Goal: Task Accomplishment & Management: Use online tool/utility

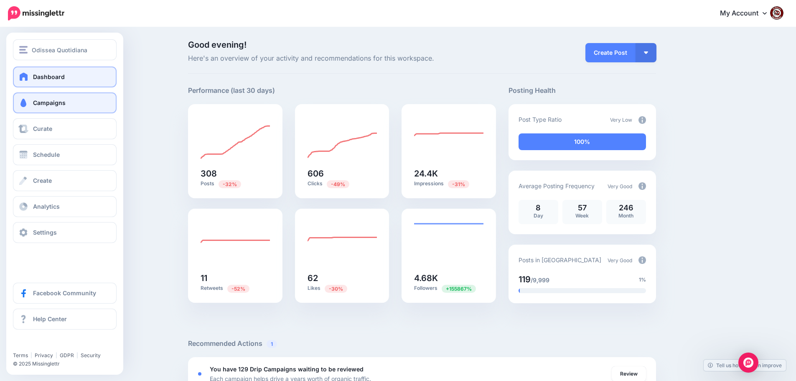
click at [43, 103] on span "Campaigns" at bounding box center [49, 102] width 33 height 7
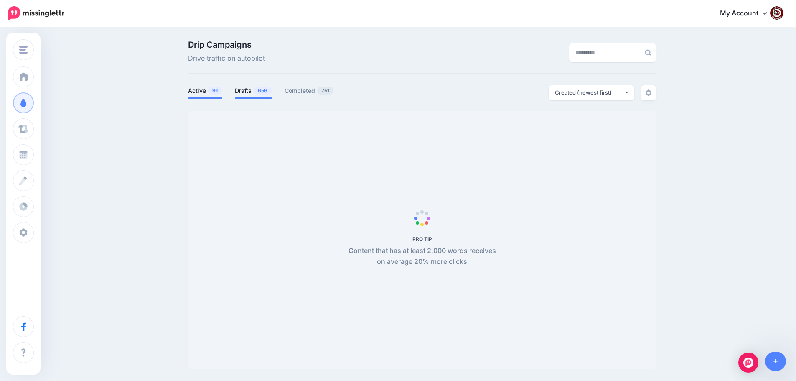
click at [252, 89] on link "Drafts 656" at bounding box center [253, 91] width 37 height 10
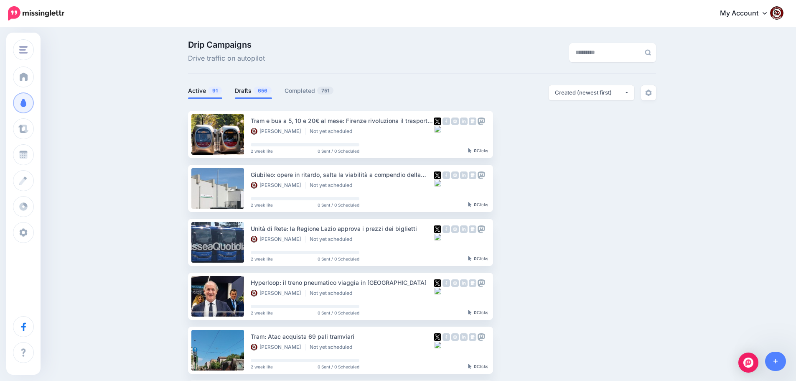
click at [201, 92] on link "Active 91" at bounding box center [205, 91] width 34 height 10
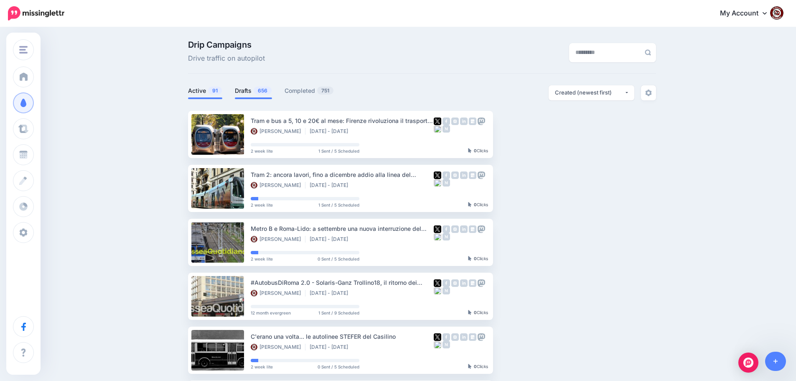
click at [254, 91] on link "Drafts 656" at bounding box center [253, 91] width 37 height 10
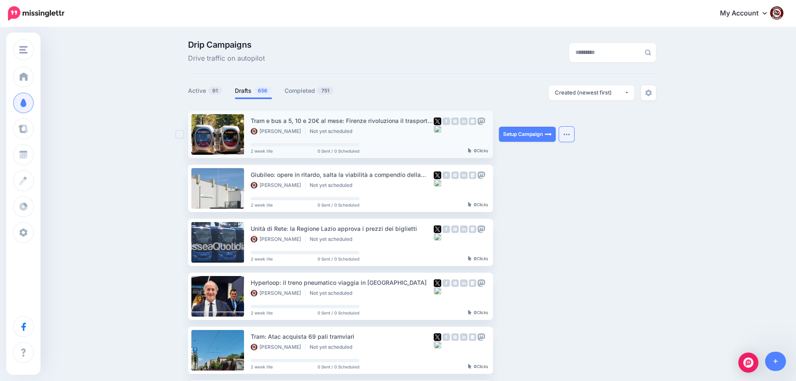
click at [568, 132] on button "button" at bounding box center [566, 134] width 15 height 15
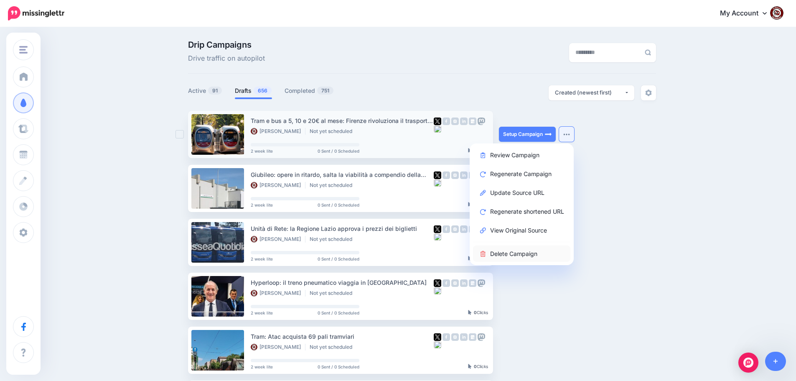
click at [511, 252] on link "Delete Campaign" at bounding box center [521, 253] width 97 height 16
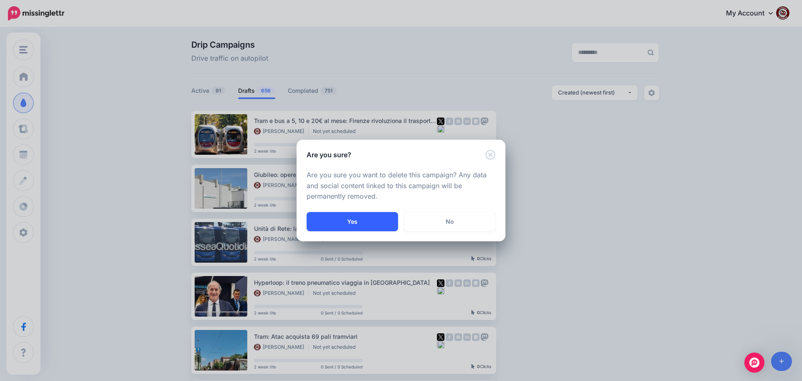
click at [339, 223] on button "Yes" at bounding box center [352, 221] width 91 height 19
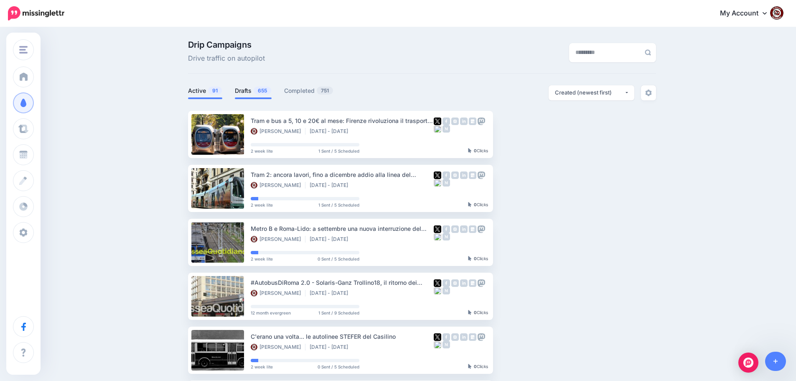
click at [249, 91] on link "Drafts 655" at bounding box center [253, 91] width 37 height 10
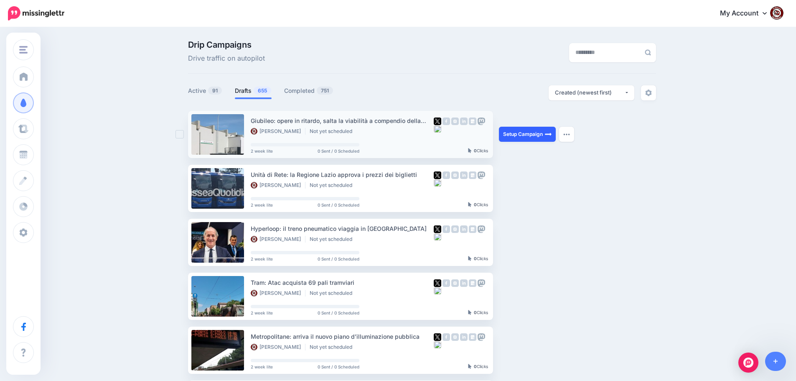
click at [528, 134] on link "Setup Campaign" at bounding box center [527, 134] width 57 height 15
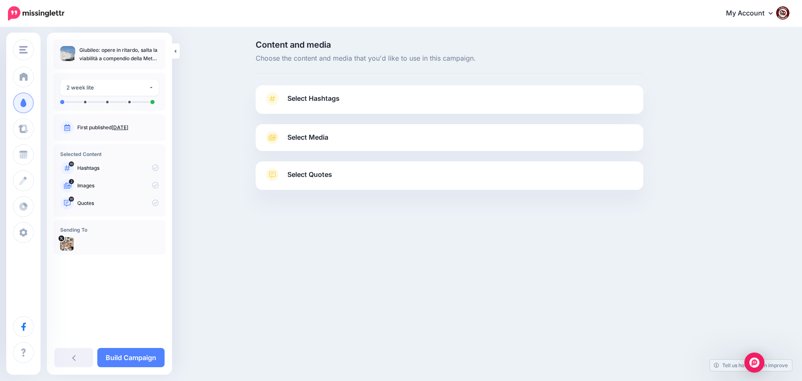
click at [320, 95] on span "Select Hashtags" at bounding box center [313, 98] width 52 height 11
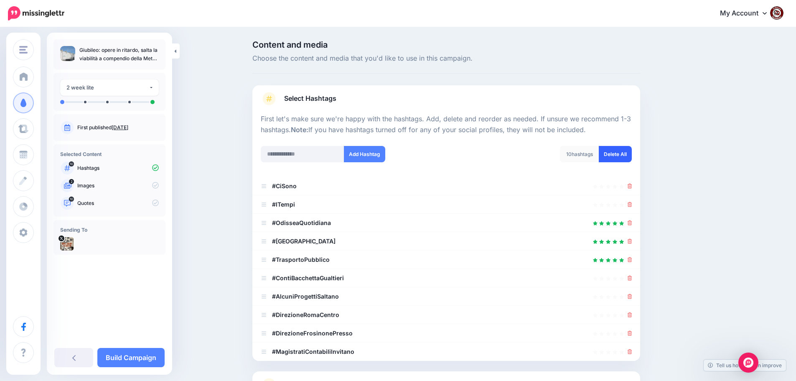
click at [622, 146] on link "Delete All" at bounding box center [615, 154] width 33 height 16
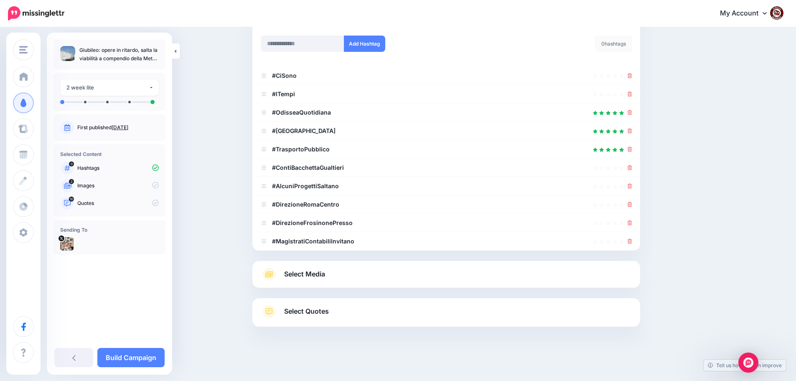
click at [297, 269] on span "Select Media" at bounding box center [304, 273] width 41 height 11
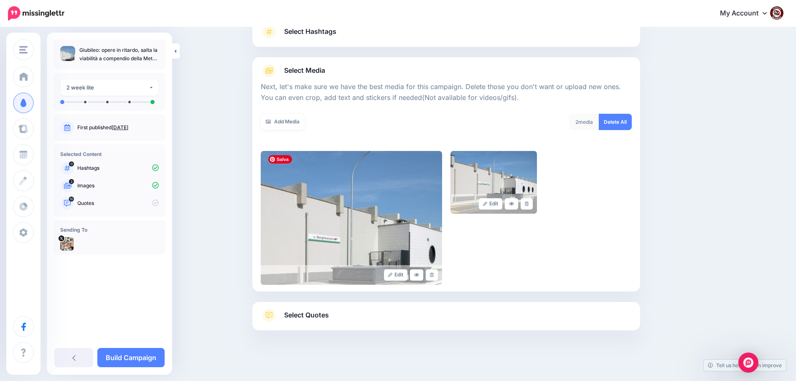
scroll to position [71, 0]
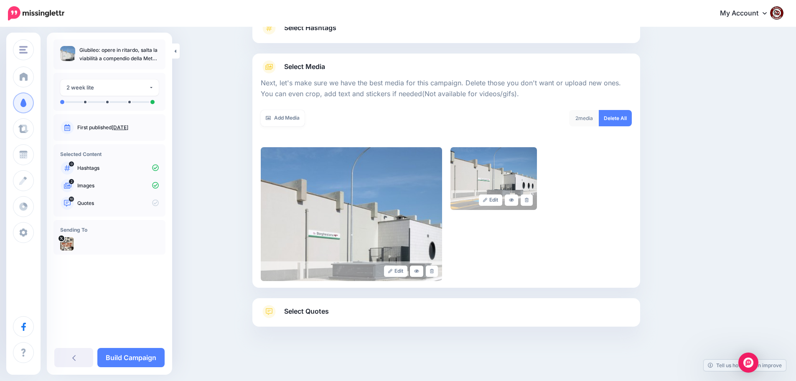
click at [306, 307] on span "Select Quotes" at bounding box center [306, 310] width 45 height 11
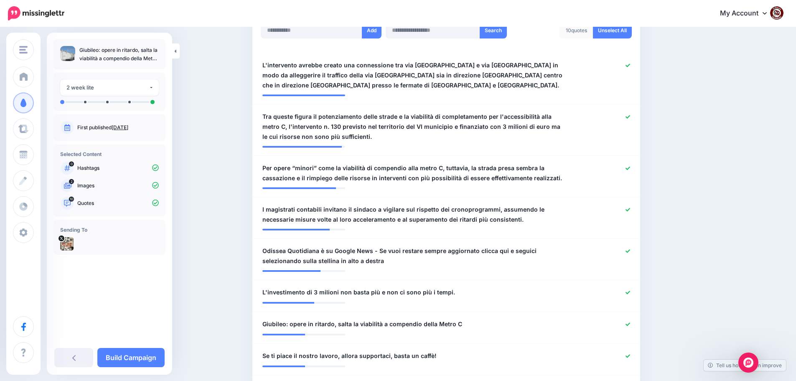
scroll to position [363, 0]
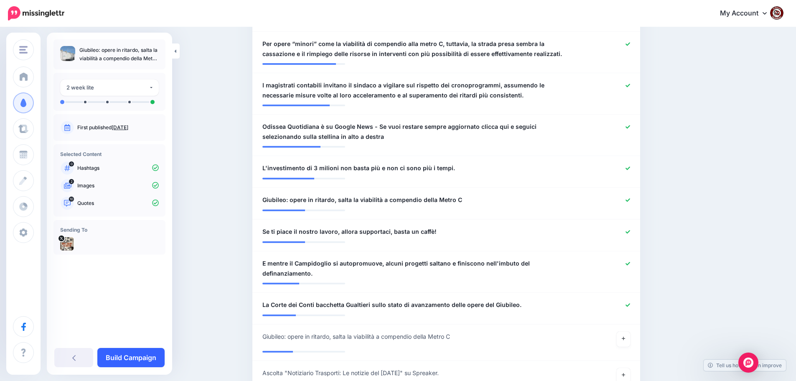
click at [138, 358] on link "Build Campaign" at bounding box center [130, 357] width 67 height 19
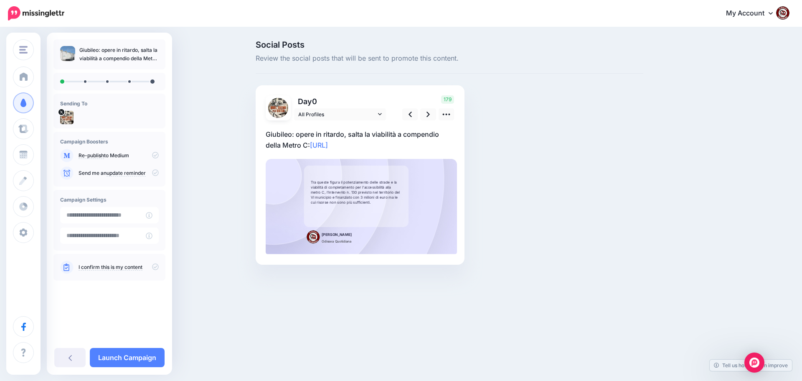
click at [389, 146] on p "Giubileo: opere in ritardo, salta la viabilità a compendio della Metro C: [URL]" at bounding box center [360, 140] width 189 height 22
drag, startPoint x: 388, startPoint y: 146, endPoint x: 256, endPoint y: 134, distance: 133.0
click at [256, 134] on div "Day 0 All Profiles" at bounding box center [360, 174] width 209 height 179
paste textarea "**********"
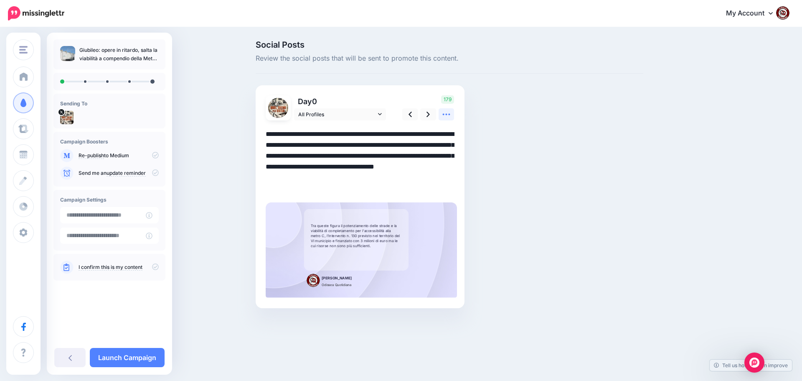
click at [448, 114] on icon at bounding box center [446, 114] width 9 height 9
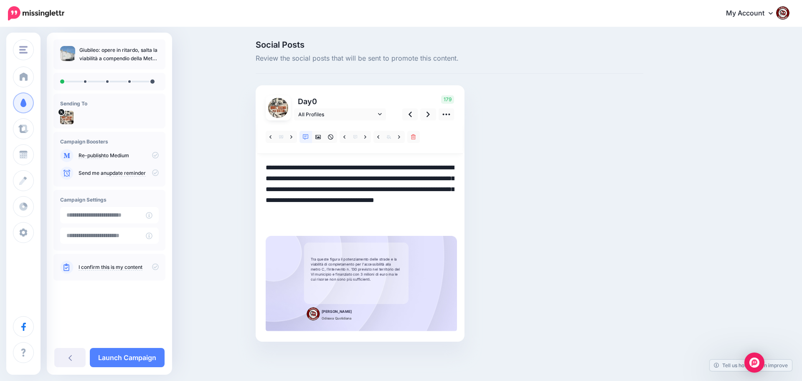
click at [411, 189] on textarea "**********" at bounding box center [360, 194] width 189 height 65
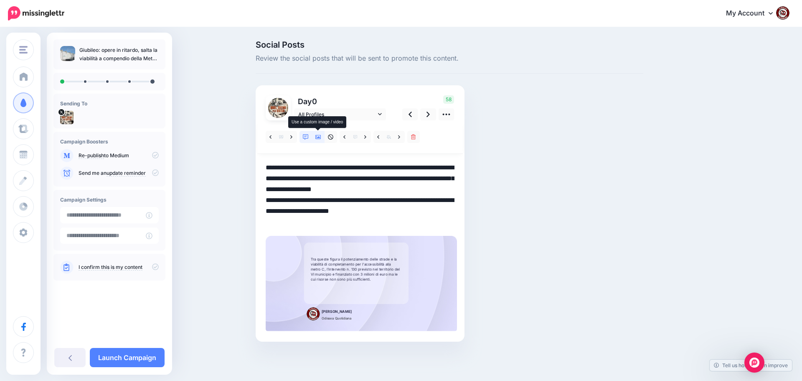
click at [317, 136] on icon at bounding box center [318, 137] width 6 height 6
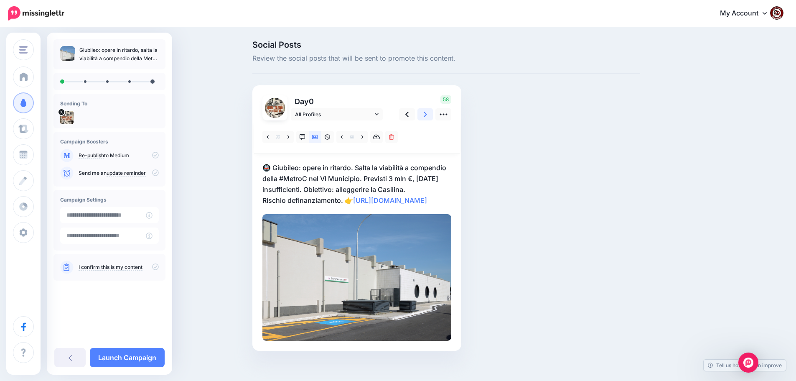
click at [427, 113] on icon at bounding box center [425, 114] width 3 height 9
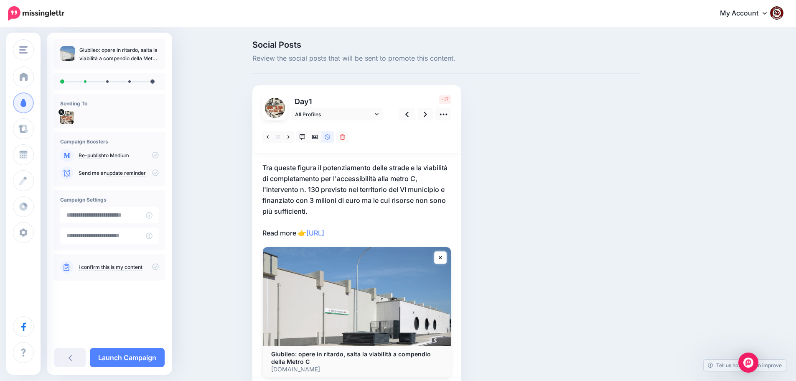
click at [390, 232] on p "Tra queste figura il potenziamento delle strade e la viabilità di completamento…" at bounding box center [356, 200] width 189 height 76
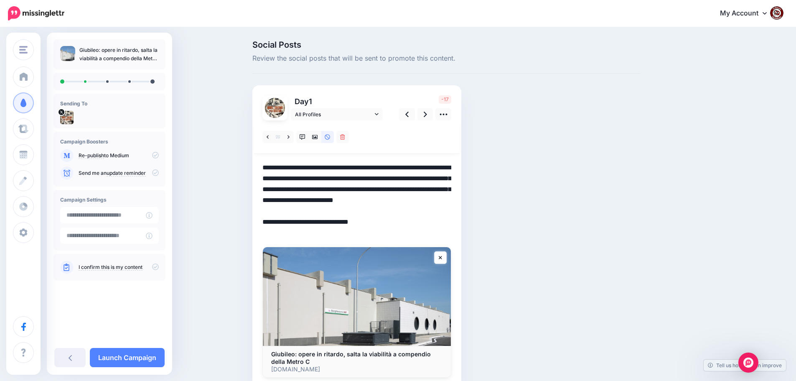
drag, startPoint x: 372, startPoint y: 233, endPoint x: 261, endPoint y: 164, distance: 130.2
click at [261, 164] on div "Day 1 All Profiles" at bounding box center [356, 236] width 209 height 302
paste textarea
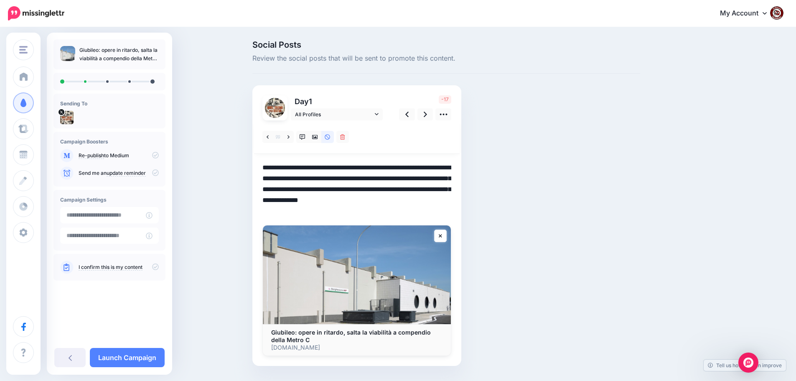
click at [360, 179] on textarea "**********" at bounding box center [356, 189] width 189 height 54
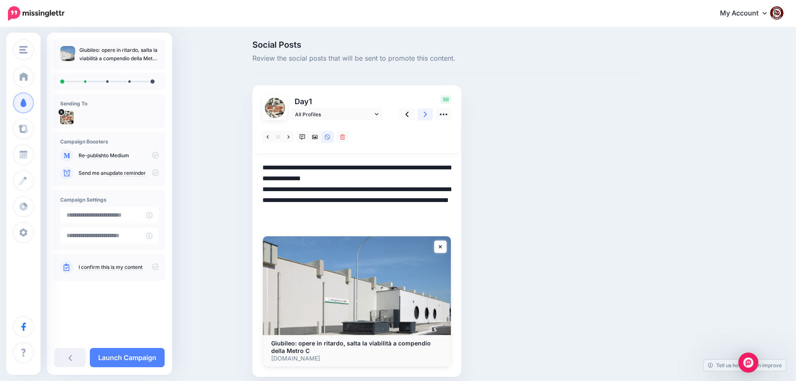
click at [426, 114] on icon at bounding box center [425, 114] width 3 height 9
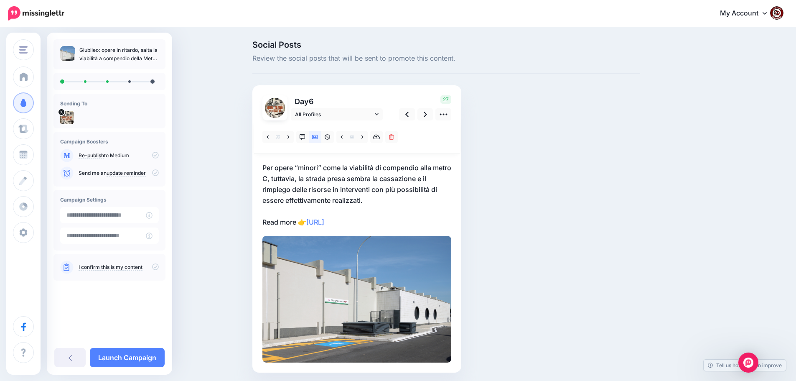
click at [391, 218] on p "Per opere “minori” come la viabilità di compendio alla metro C, tuttavia, la st…" at bounding box center [356, 194] width 189 height 65
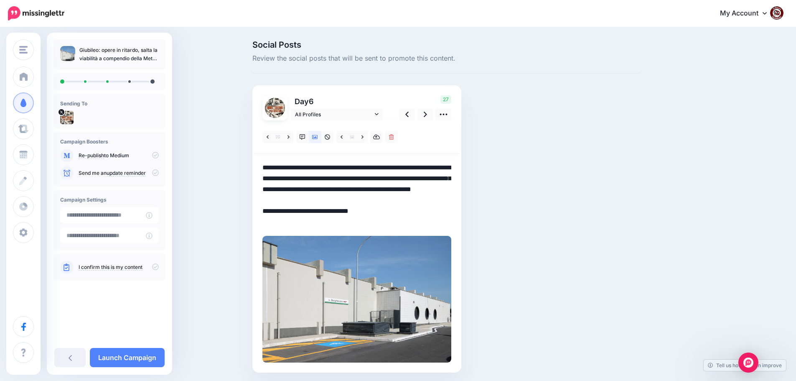
drag, startPoint x: 383, startPoint y: 221, endPoint x: 258, endPoint y: 167, distance: 136.2
click at [258, 167] on div "Day 6 All Profiles" at bounding box center [356, 228] width 209 height 287
paste textarea "**********"
click at [328, 189] on textarea "**********" at bounding box center [356, 194] width 189 height 65
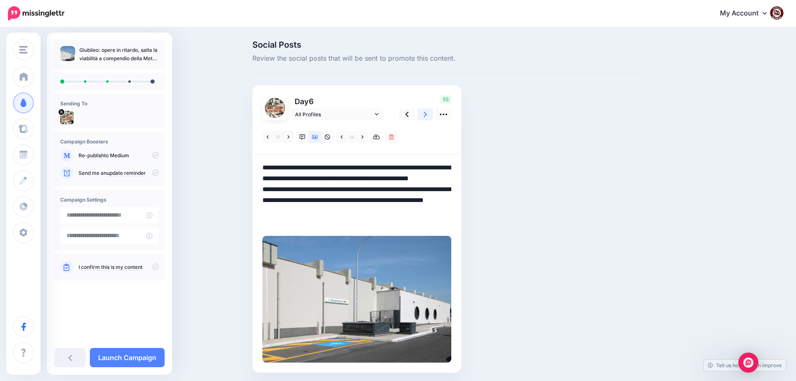
click at [427, 112] on icon at bounding box center [425, 114] width 3 height 9
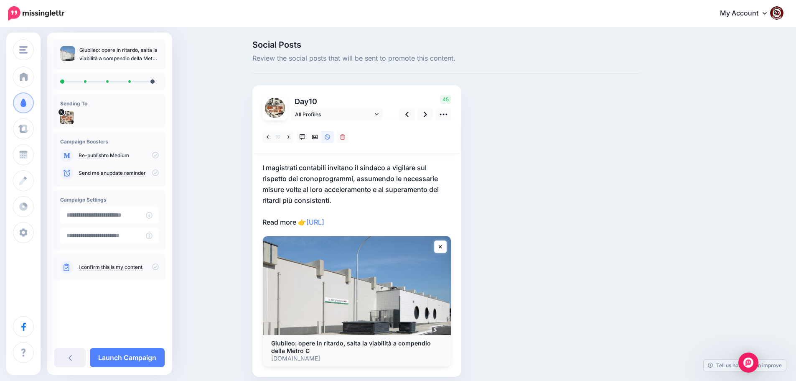
click at [385, 223] on p "I magistrati contabili invitano il sindaco a vigilare sul rispetto dei cronopro…" at bounding box center [356, 194] width 189 height 65
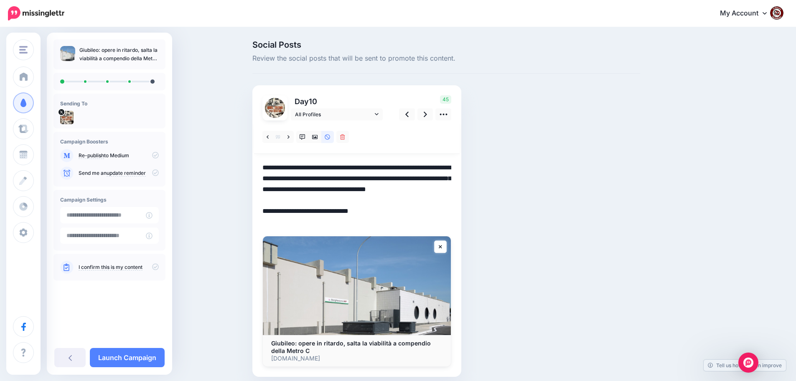
drag, startPoint x: 384, startPoint y: 222, endPoint x: 254, endPoint y: 167, distance: 141.9
click at [254, 167] on div "Social Posts Review the social posts that will be sent to promote this content.…" at bounding box center [446, 221] width 400 height 361
paste textarea "**********"
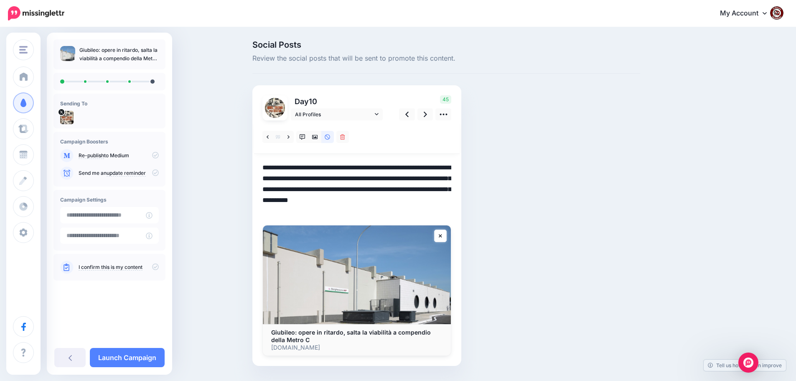
click at [424, 178] on textarea "**********" at bounding box center [356, 189] width 189 height 54
click at [427, 115] on icon at bounding box center [425, 114] width 3 height 5
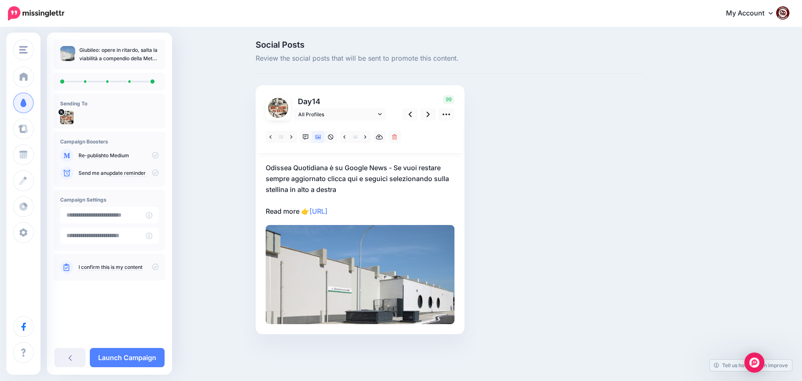
click at [387, 211] on p "Odissea Quotidiana è su Google News - Se vuoi restare sempre aggiornato clicca …" at bounding box center [360, 189] width 189 height 54
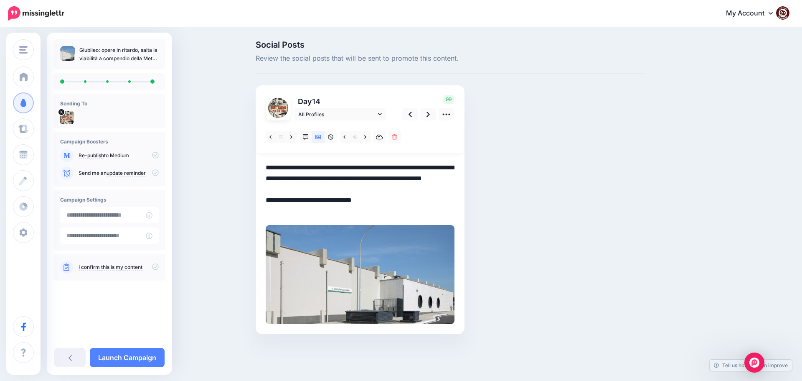
drag, startPoint x: 386, startPoint y: 211, endPoint x: 258, endPoint y: 164, distance: 136.3
click at [258, 164] on div "Day 14 All Profiles" at bounding box center [360, 209] width 209 height 249
paste textarea "**********"
click at [402, 179] on textarea "**********" at bounding box center [360, 189] width 189 height 54
type textarea "**********"
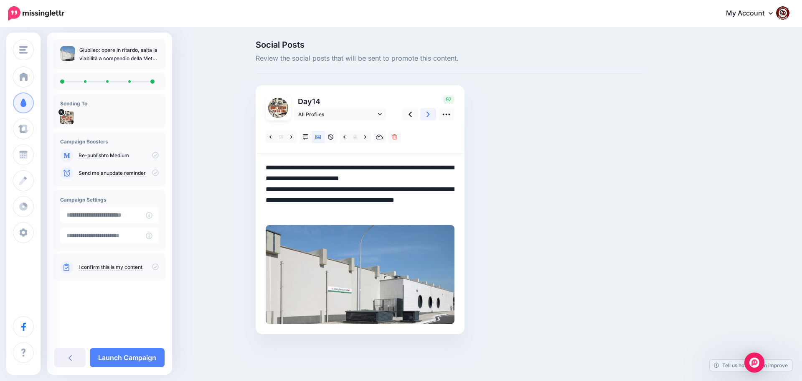
click at [426, 114] on link at bounding box center [428, 114] width 16 height 12
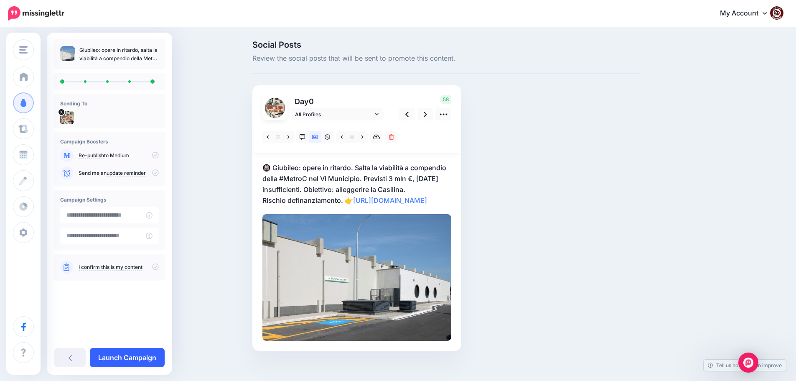
click at [126, 351] on link "Launch Campaign" at bounding box center [127, 357] width 75 height 19
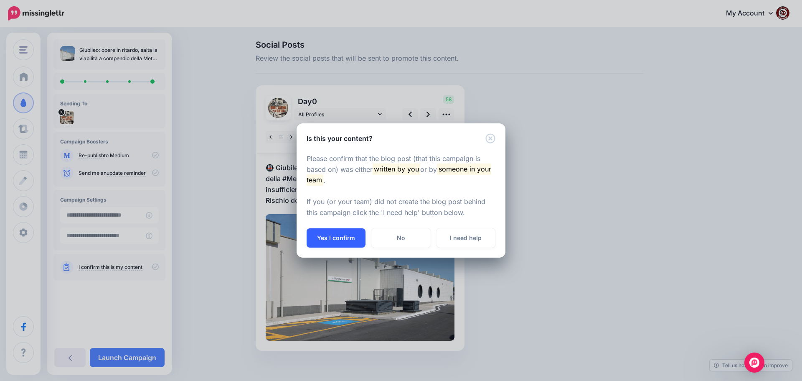
click at [336, 238] on button "Yes I confirm" at bounding box center [336, 237] width 59 height 19
